Goal: Task Accomplishment & Management: Use online tool/utility

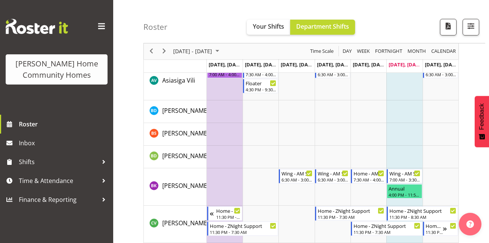
scroll to position [126, 0]
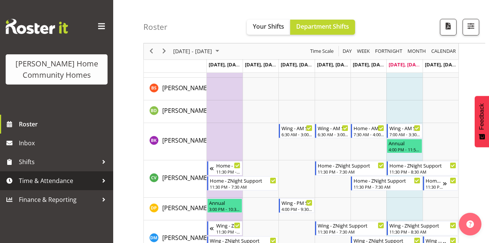
click at [72, 183] on span "Time & Attendance" at bounding box center [58, 180] width 79 height 11
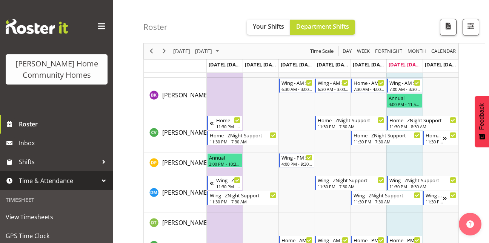
scroll to position [201, 0]
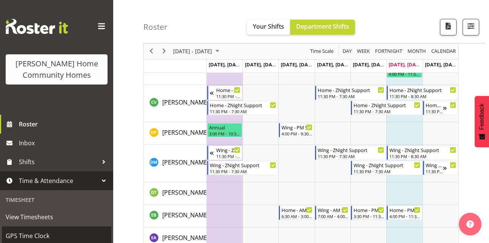
click at [21, 236] on span "GPS Time Clock" at bounding box center [57, 235] width 102 height 11
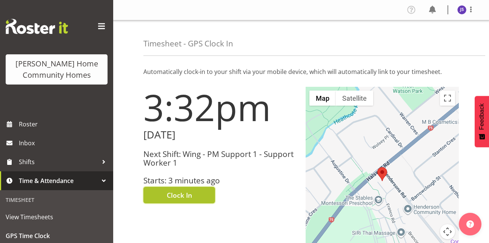
click at [172, 196] on span "Clock In" at bounding box center [179, 195] width 25 height 10
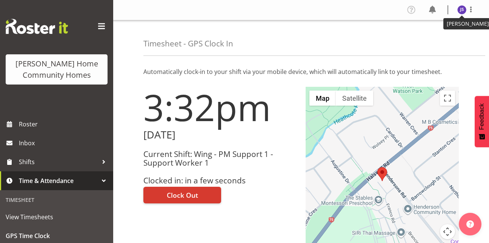
click at [460, 9] on img at bounding box center [461, 9] width 9 height 9
click at [455, 39] on link "Log Out" at bounding box center [439, 40] width 72 height 14
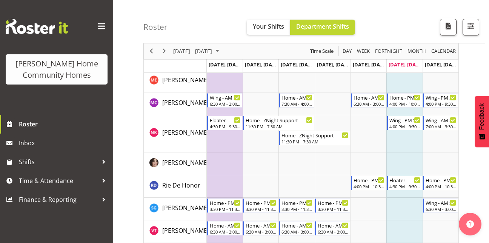
scroll to position [697, 0]
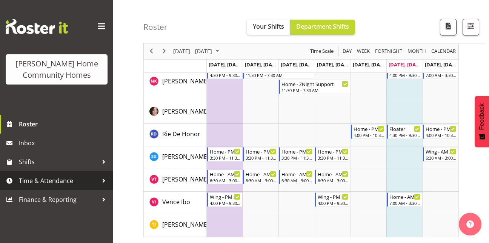
click at [80, 179] on span "Time & Attendance" at bounding box center [58, 180] width 79 height 11
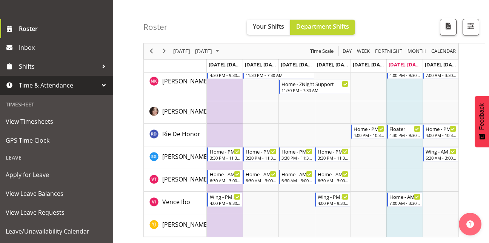
scroll to position [111, 0]
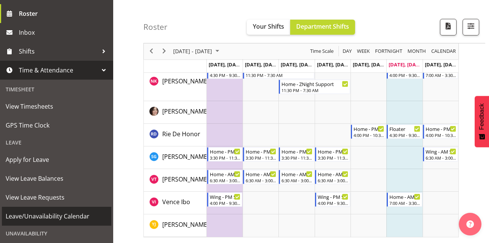
click at [76, 212] on span "Leave/Unavailability Calendar" at bounding box center [57, 216] width 102 height 11
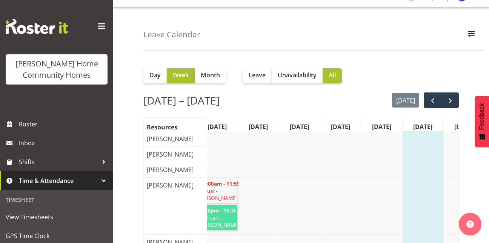
scroll to position [8, 0]
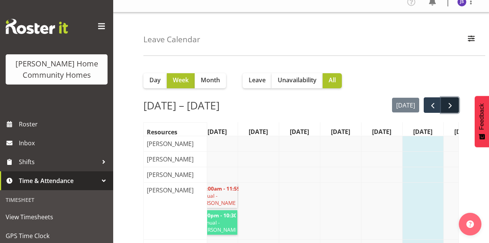
click at [452, 105] on span "next" at bounding box center [450, 105] width 9 height 9
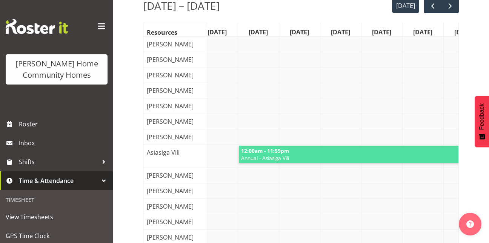
scroll to position [105, 0]
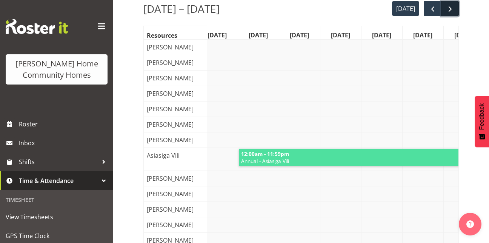
click at [453, 7] on span "next" at bounding box center [450, 9] width 9 height 9
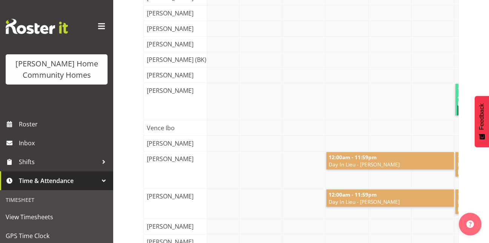
scroll to position [364, 0]
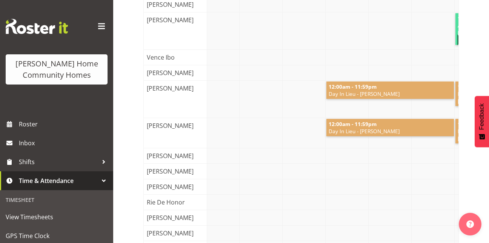
click at [488, 210] on div "Day Week Month Leave Unavailability All Oct 6 – 12, 2025 today Resources Mon, O…" at bounding box center [316, 30] width 346 height 648
drag, startPoint x: 488, startPoint y: 210, endPoint x: 492, endPoint y: 217, distance: 7.4
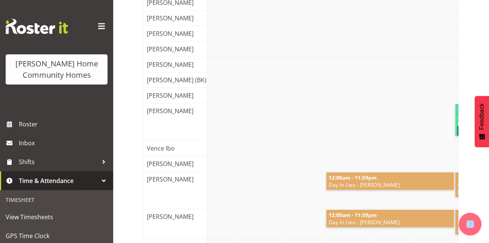
scroll to position [60, 0]
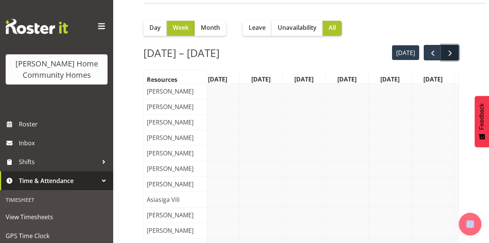
click at [450, 52] on span "next" at bounding box center [450, 53] width 9 height 9
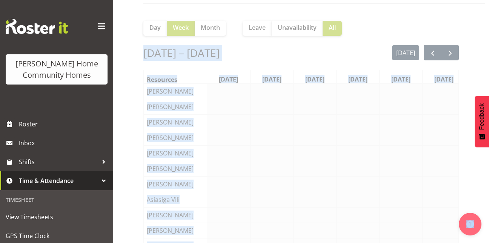
scroll to position [0, 11]
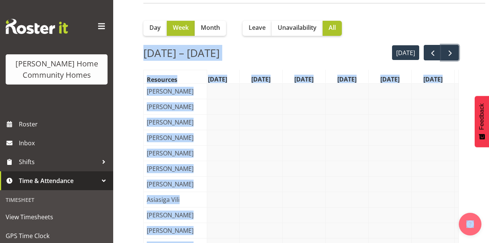
click at [450, 52] on span "next" at bounding box center [450, 53] width 9 height 9
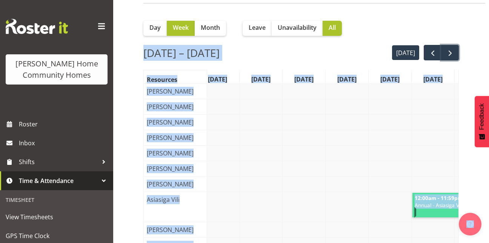
click at [450, 52] on span "next" at bounding box center [450, 53] width 9 height 9
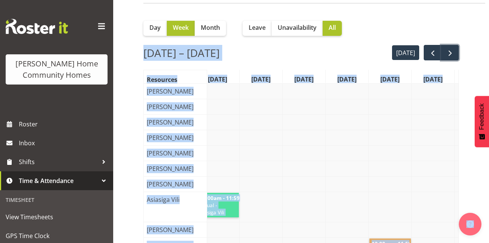
click at [450, 52] on span "next" at bounding box center [450, 53] width 9 height 9
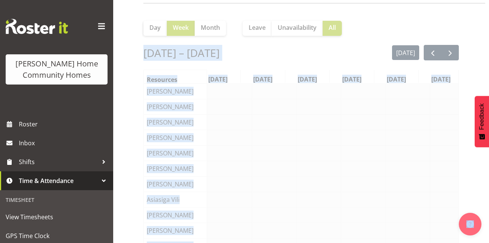
scroll to position [0, 11]
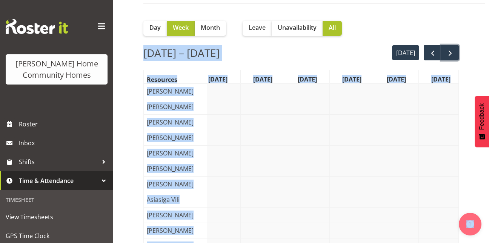
click at [450, 52] on span "next" at bounding box center [450, 53] width 9 height 9
